Goal: Check status: Check status

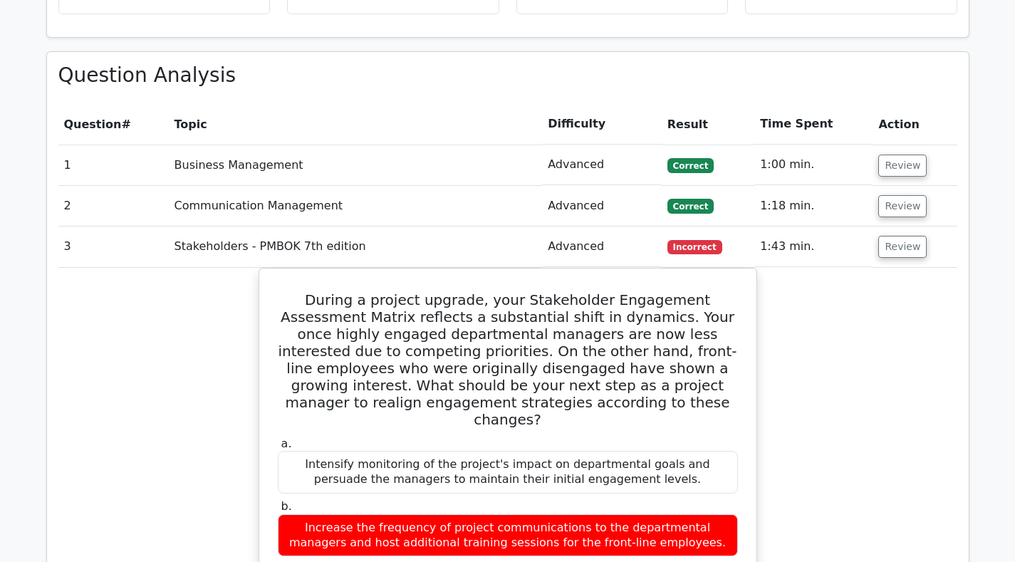
scroll to position [1914, 0]
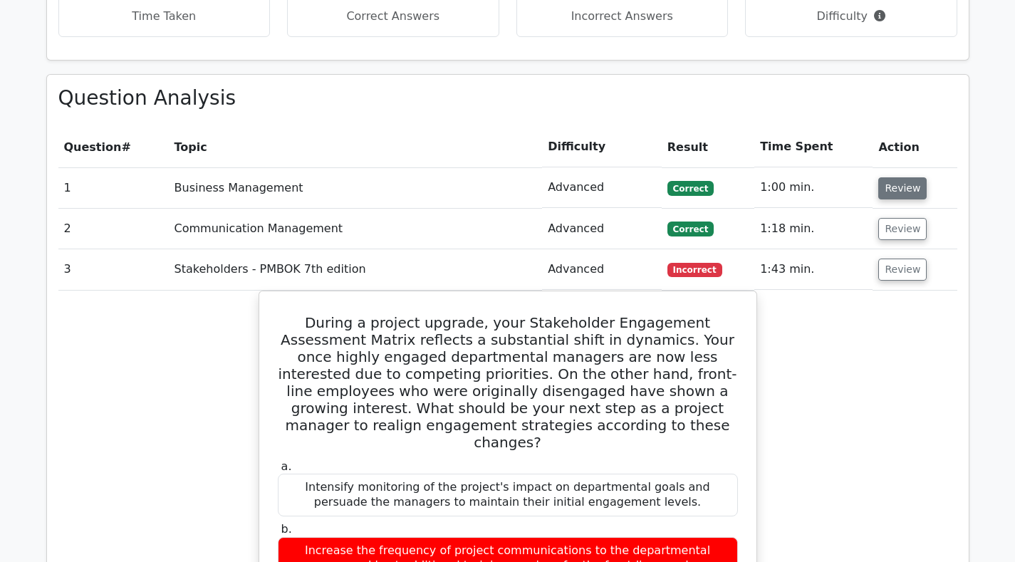
click at [891, 177] on button "Review" at bounding box center [902, 188] width 48 height 22
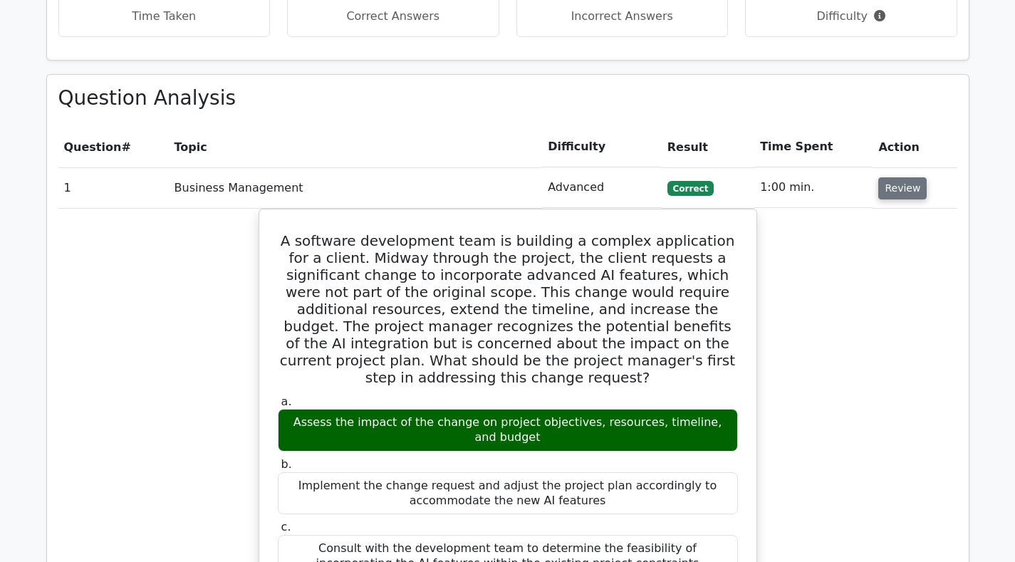
click at [891, 177] on button "Review" at bounding box center [902, 188] width 48 height 22
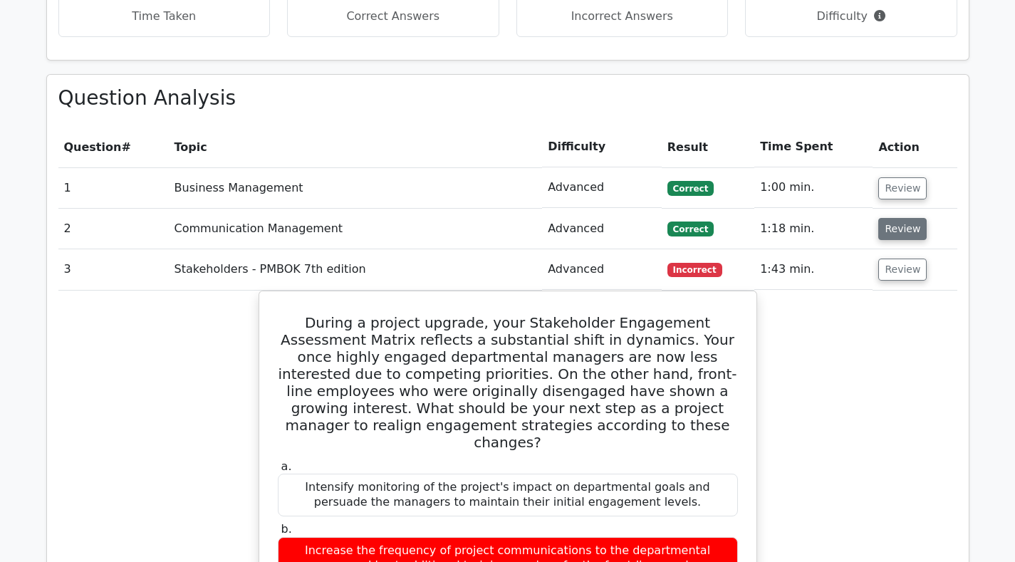
click at [898, 218] on button "Review" at bounding box center [902, 229] width 48 height 22
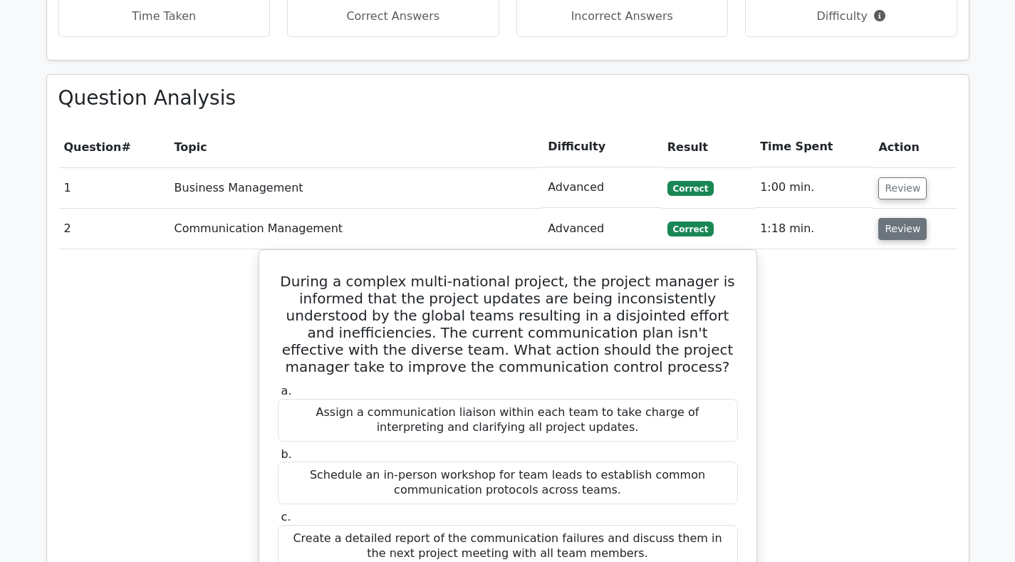
click at [898, 218] on button "Review" at bounding box center [902, 229] width 48 height 22
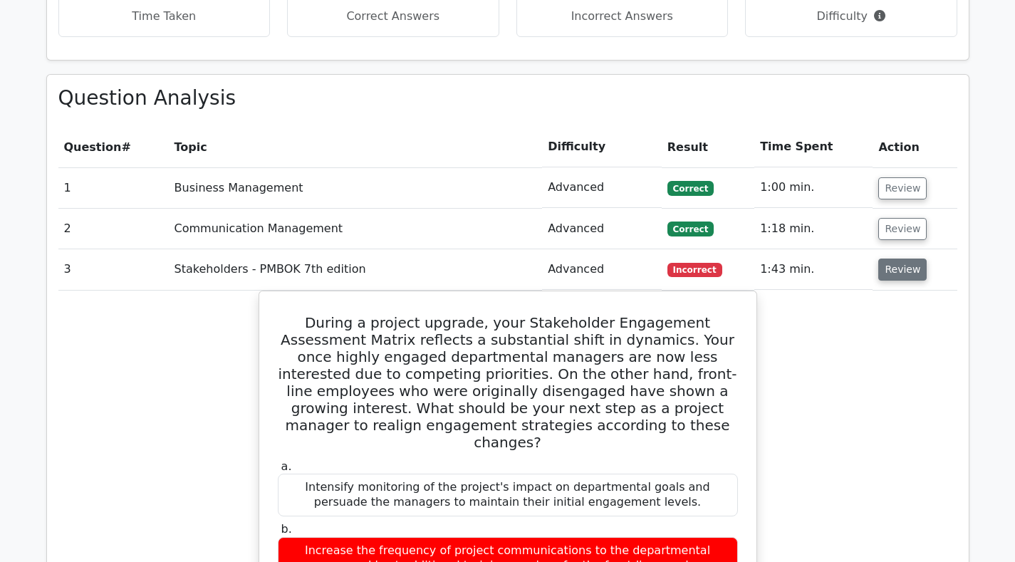
click at [894, 259] on button "Review" at bounding box center [902, 270] width 48 height 22
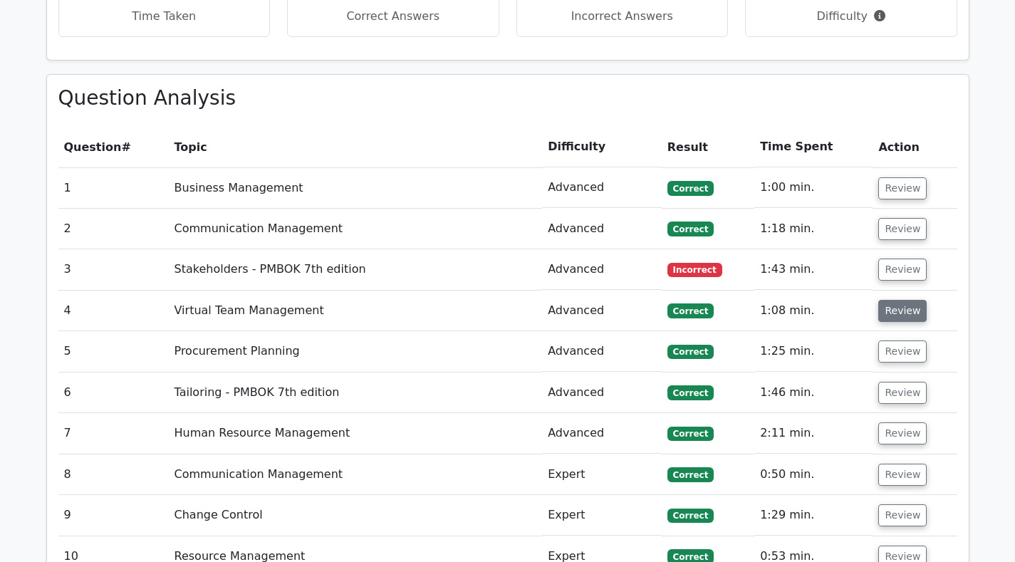
click at [898, 300] on button "Review" at bounding box center [902, 311] width 48 height 22
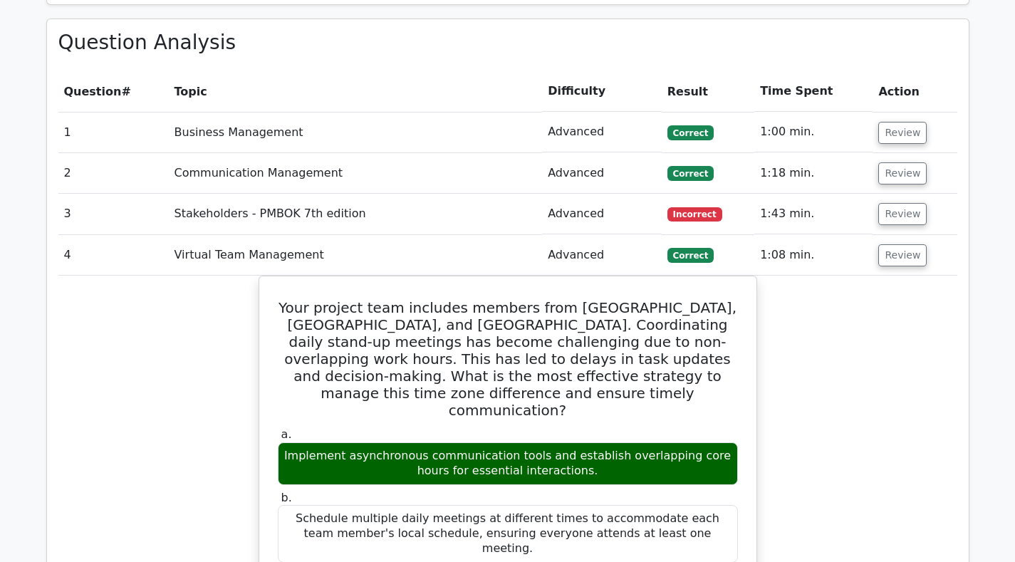
scroll to position [1994, 0]
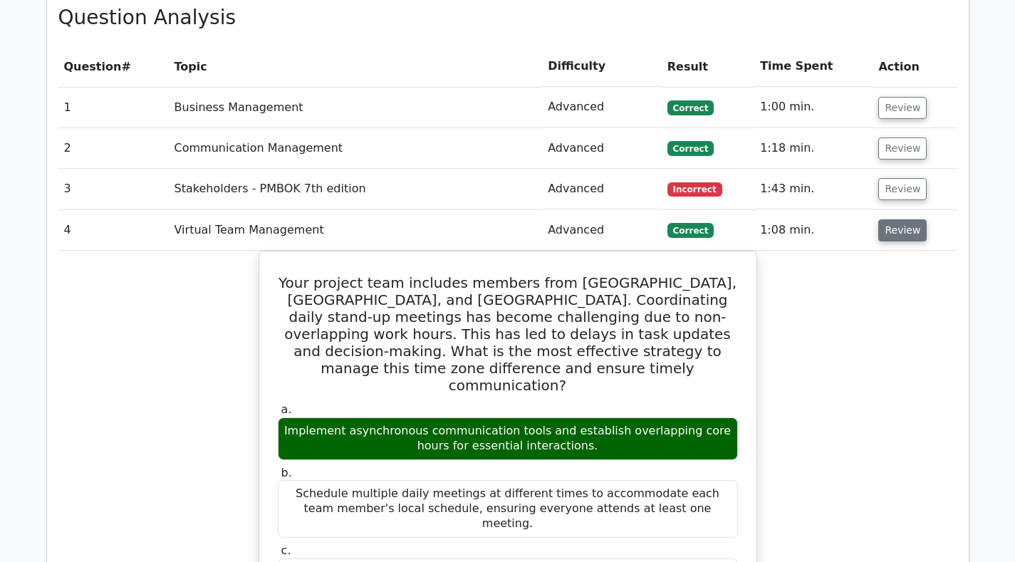
click at [897, 219] on button "Review" at bounding box center [902, 230] width 48 height 22
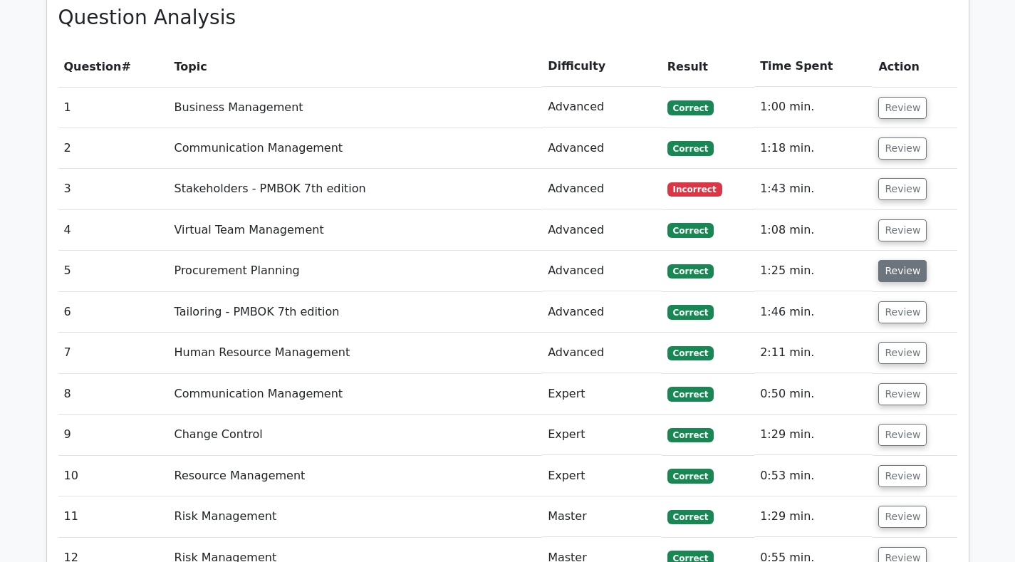
click at [894, 260] on button "Review" at bounding box center [902, 271] width 48 height 22
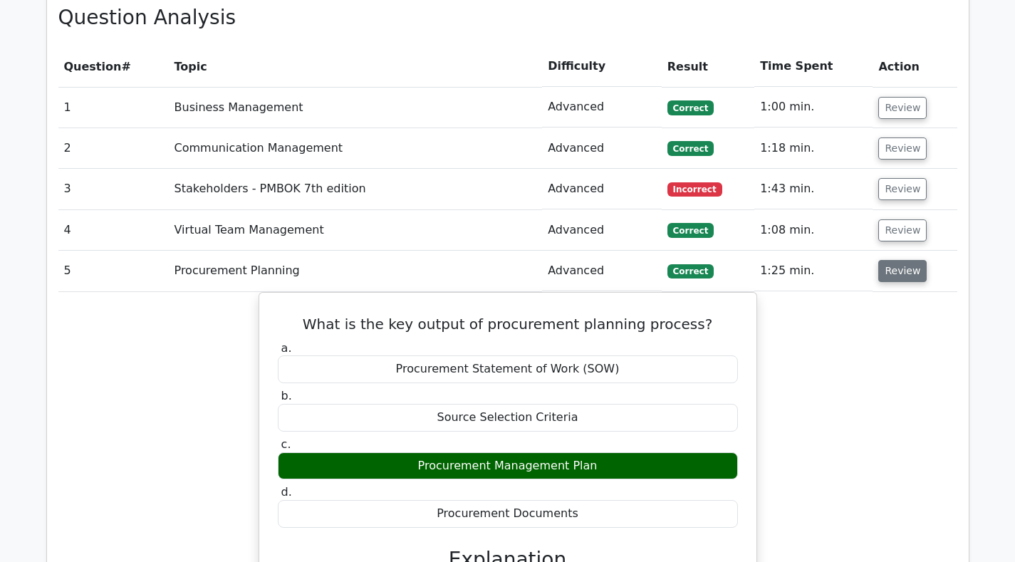
click at [894, 260] on button "Review" at bounding box center [902, 271] width 48 height 22
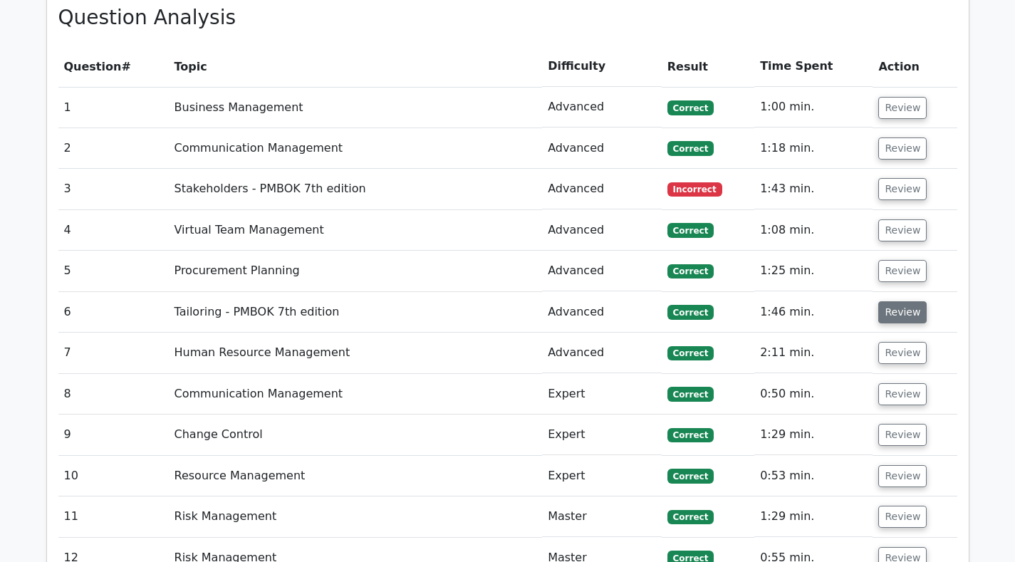
click at [901, 301] on button "Review" at bounding box center [902, 312] width 48 height 22
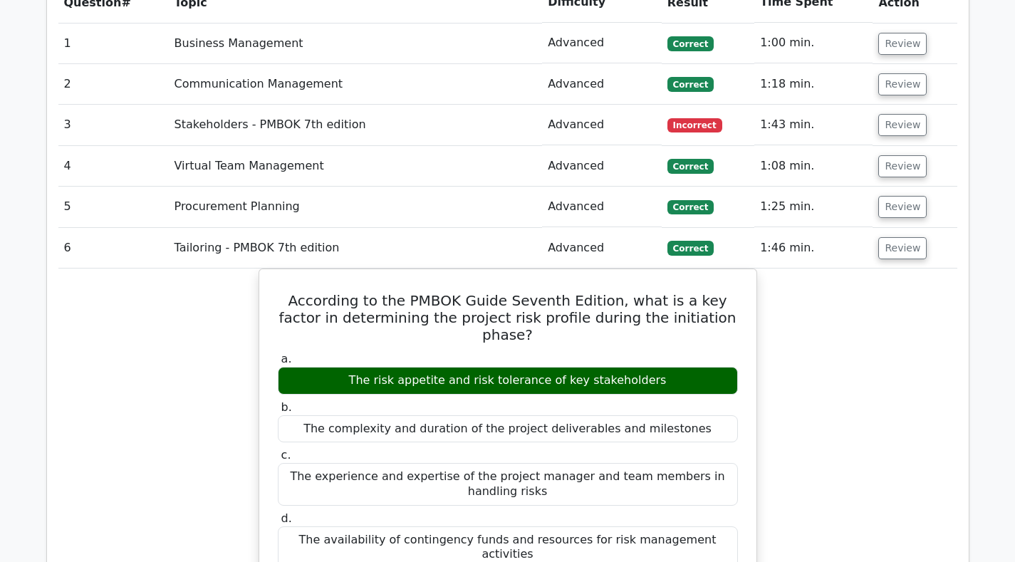
scroll to position [2119, 0]
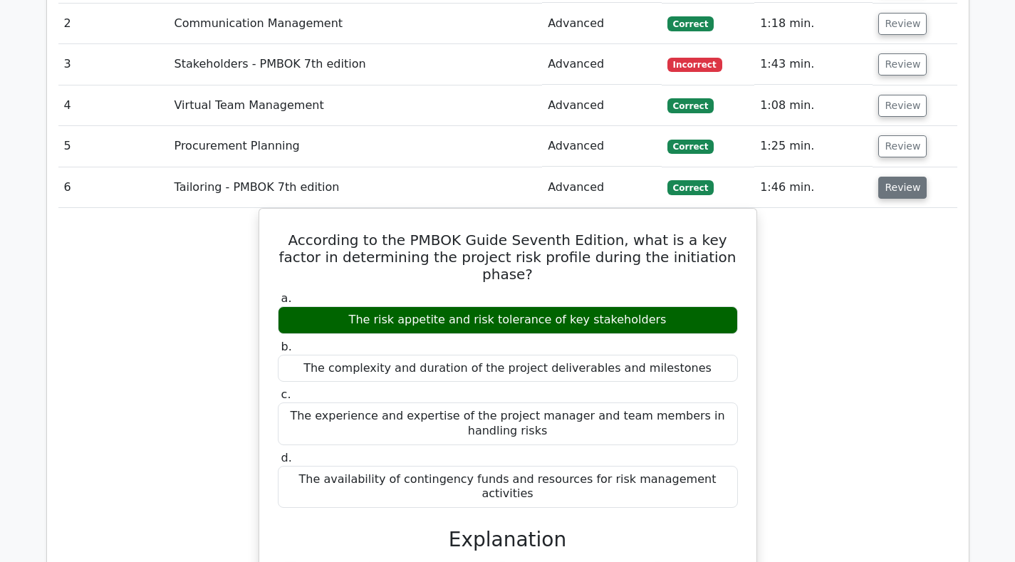
click at [898, 177] on button "Review" at bounding box center [902, 188] width 48 height 22
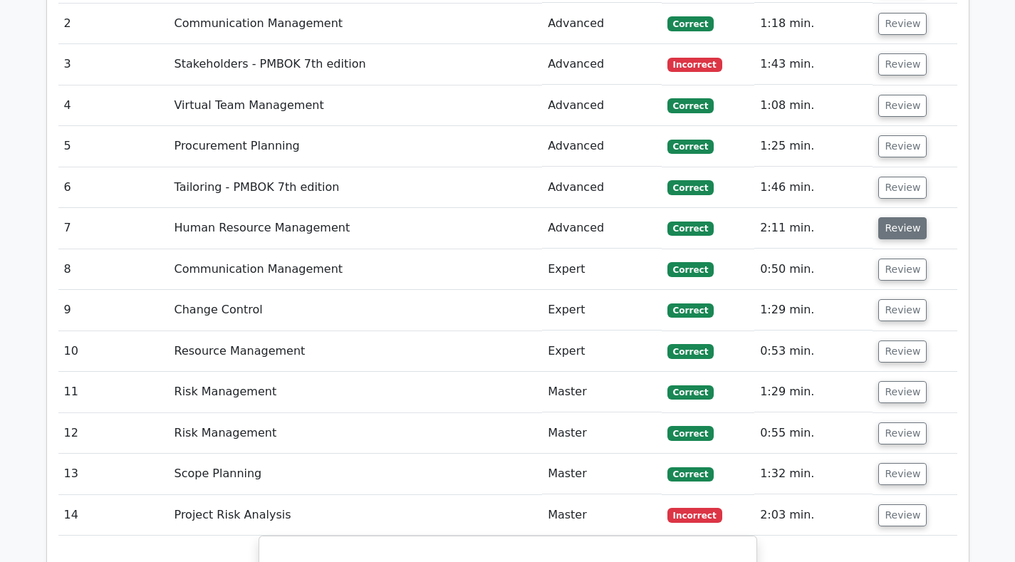
click at [901, 217] on button "Review" at bounding box center [902, 228] width 48 height 22
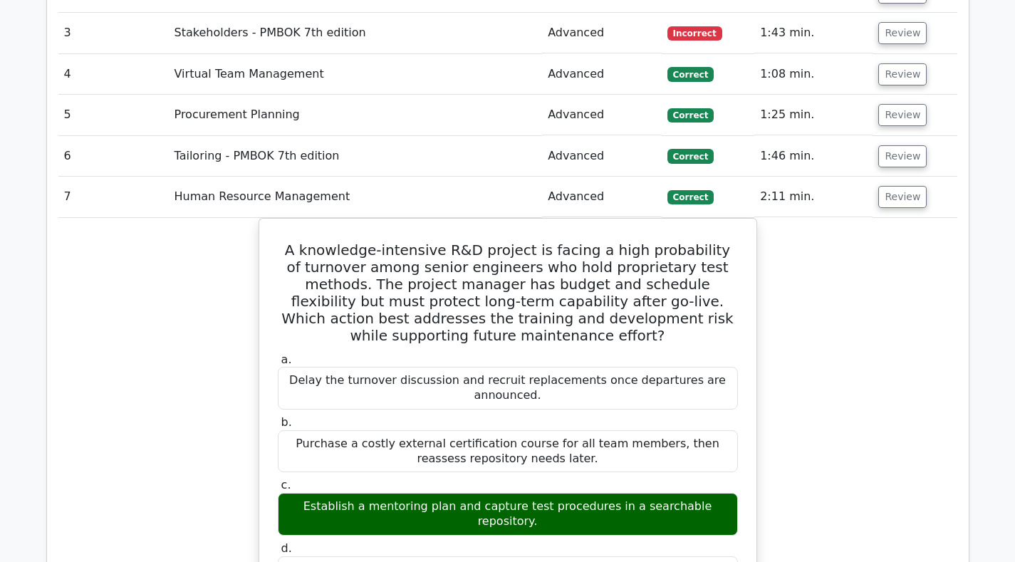
scroll to position [2172, 0]
